Goal: Check status

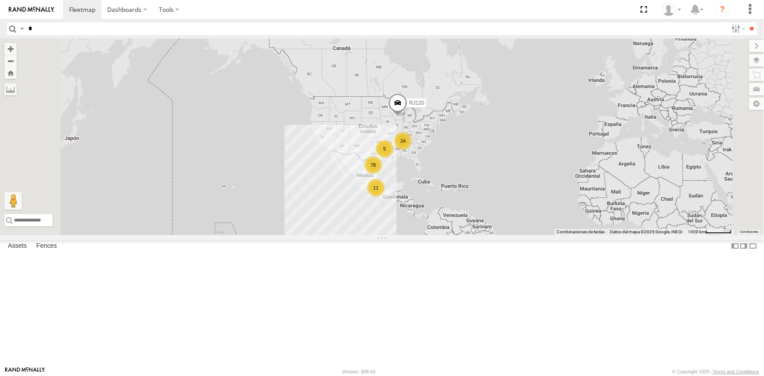
type input "*"
click at [95, 28] on input "text" at bounding box center [376, 28] width 703 height 13
type input "*****"
click at [747, 22] on input "**" at bounding box center [752, 28] width 10 height 13
